Goal: Information Seeking & Learning: Learn about a topic

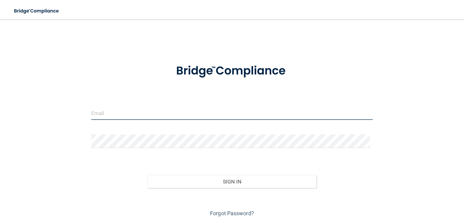
click at [151, 112] on input "email" at bounding box center [232, 113] width 282 height 14
type input "[EMAIL_ADDRESS][DOMAIN_NAME]"
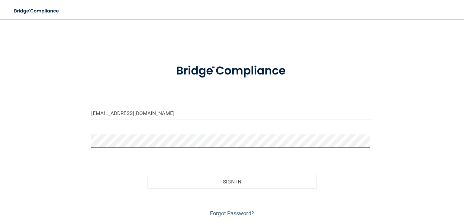
click at [147, 175] on button "Sign In" at bounding box center [231, 181] width 169 height 13
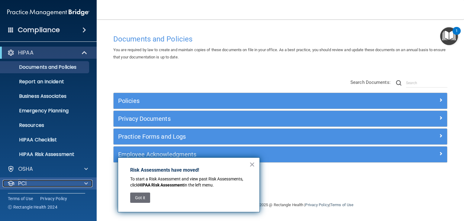
click at [66, 180] on div "PCI" at bounding box center [40, 183] width 75 height 7
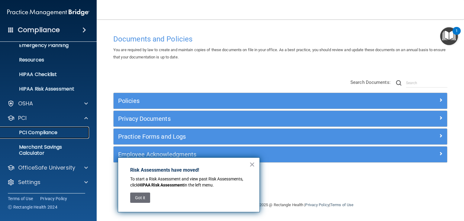
click at [46, 135] on p "PCI Compliance" at bounding box center [45, 132] width 83 height 6
click at [253, 161] on button "×" at bounding box center [252, 164] width 6 height 10
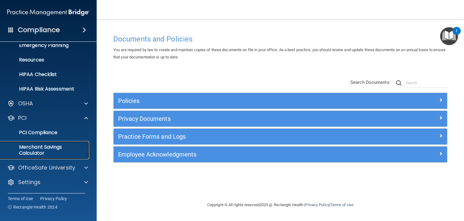
click at [38, 155] on p "Merchant Savings Calculator" at bounding box center [45, 150] width 83 height 12
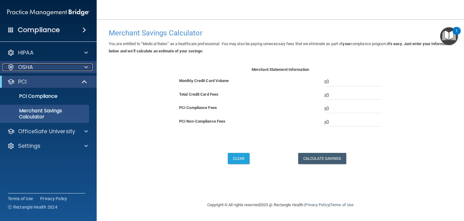
click at [87, 68] on span at bounding box center [86, 66] width 4 height 7
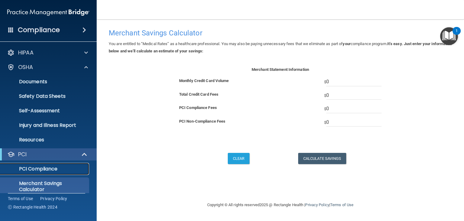
click at [52, 166] on p "PCI Compliance" at bounding box center [45, 169] width 83 height 6
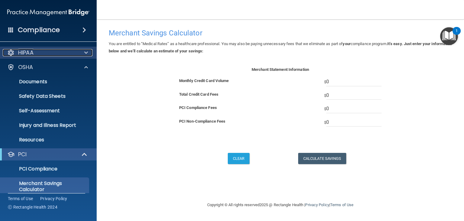
click at [84, 52] on div at bounding box center [85, 52] width 15 height 7
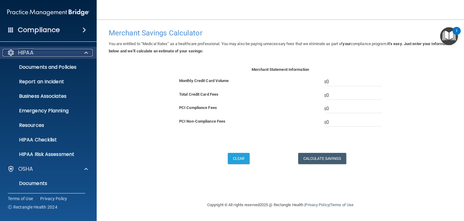
click at [86, 53] on span at bounding box center [86, 52] width 4 height 7
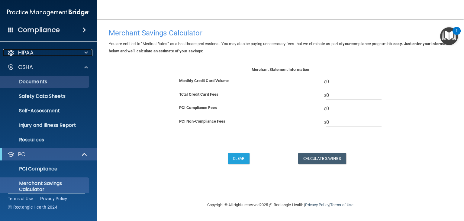
scroll to position [36, 0]
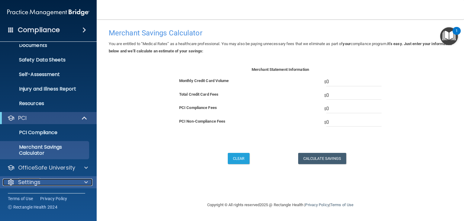
click at [47, 184] on div "Settings" at bounding box center [40, 181] width 75 height 7
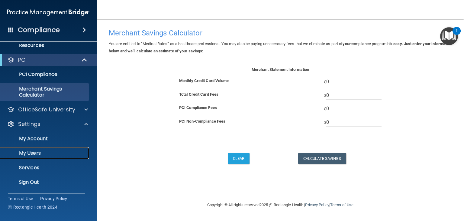
click at [35, 152] on p "My Users" at bounding box center [45, 153] width 83 height 6
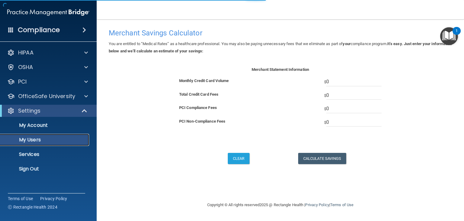
select select "20"
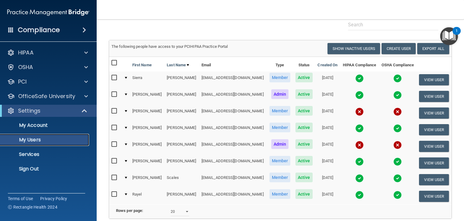
scroll to position [29, 0]
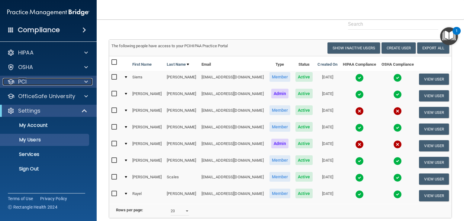
click at [85, 83] on span at bounding box center [86, 81] width 4 height 7
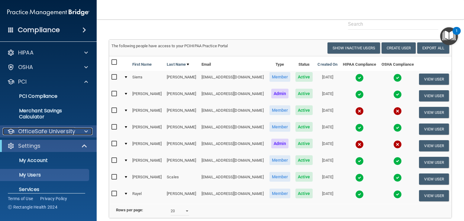
click at [86, 131] on span at bounding box center [86, 131] width 4 height 7
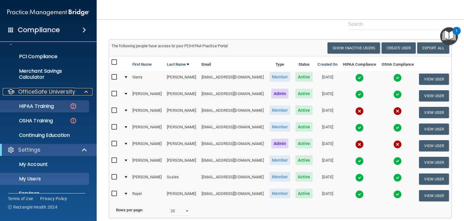
scroll to position [40, 0]
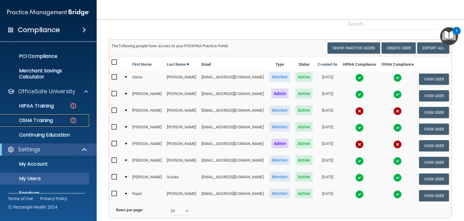
click at [42, 122] on p "OSHA Training" at bounding box center [28, 120] width 49 height 6
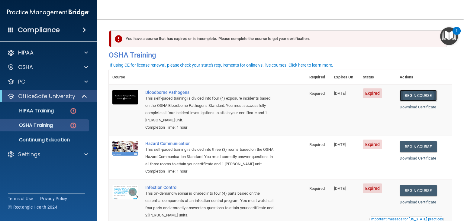
click at [408, 95] on link "Begin Course" at bounding box center [418, 95] width 37 height 11
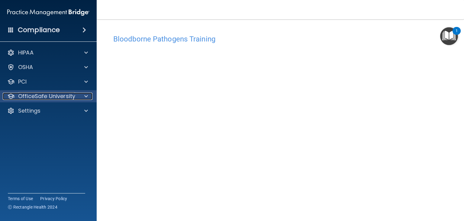
click at [86, 96] on span at bounding box center [86, 95] width 4 height 7
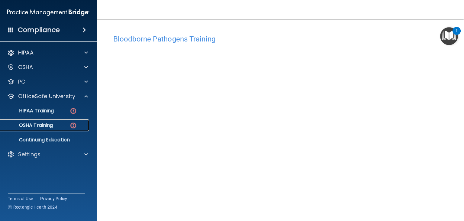
click at [43, 125] on p "OSHA Training" at bounding box center [28, 125] width 49 height 6
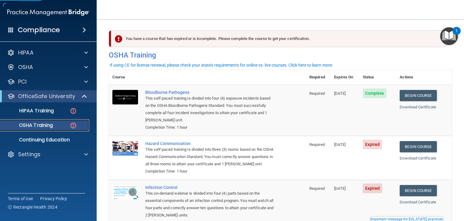
scroll to position [40, 0]
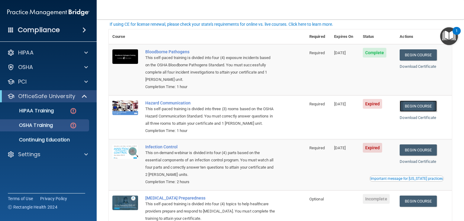
click at [420, 105] on link "Begin Course" at bounding box center [418, 105] width 37 height 11
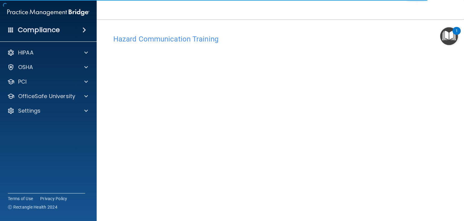
scroll to position [7, 0]
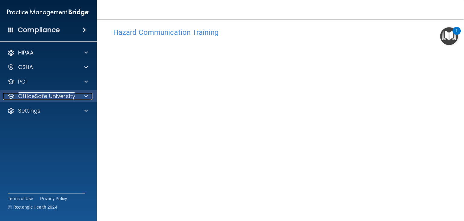
click at [86, 96] on span at bounding box center [86, 95] width 4 height 7
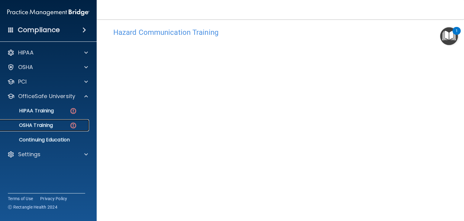
click at [46, 124] on p "OSHA Training" at bounding box center [28, 125] width 49 height 6
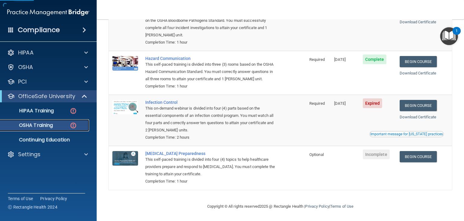
scroll to position [93, 0]
click at [418, 104] on link "Begin Course" at bounding box center [418, 105] width 37 height 11
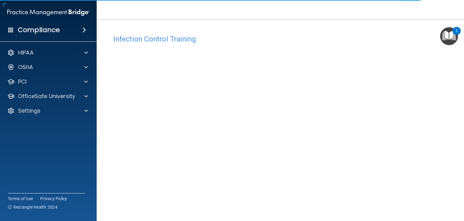
scroll to position [38, 0]
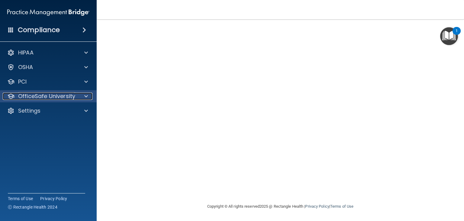
click at [88, 97] on div at bounding box center [85, 95] width 15 height 7
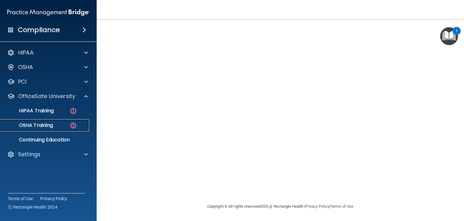
click at [45, 127] on p "OSHA Training" at bounding box center [28, 125] width 49 height 6
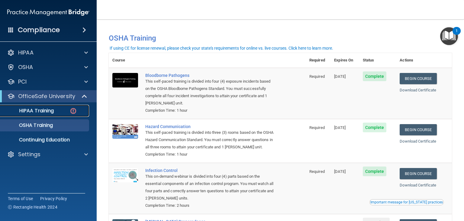
click at [44, 113] on p "HIPAA Training" at bounding box center [29, 111] width 50 height 6
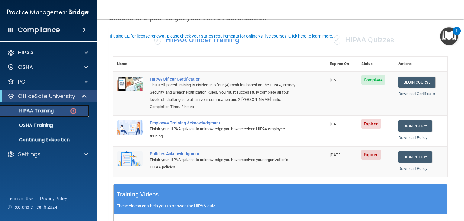
scroll to position [25, 0]
